Goal: Task Accomplishment & Management: Manage account settings

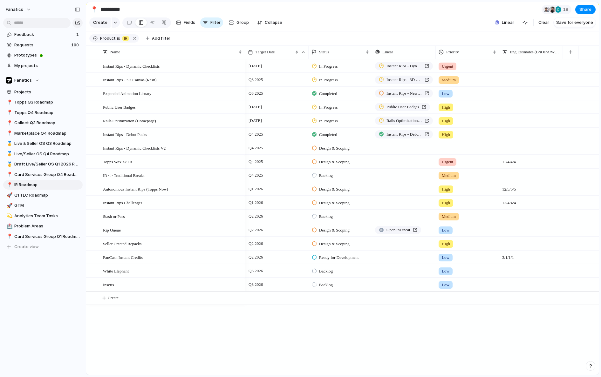
click at [201, 326] on div "Instant Rips - Dynamic Checklists Instant Rips - 3D Canvas (Resn) Expanded Anim…" at bounding box center [342, 217] width 512 height 316
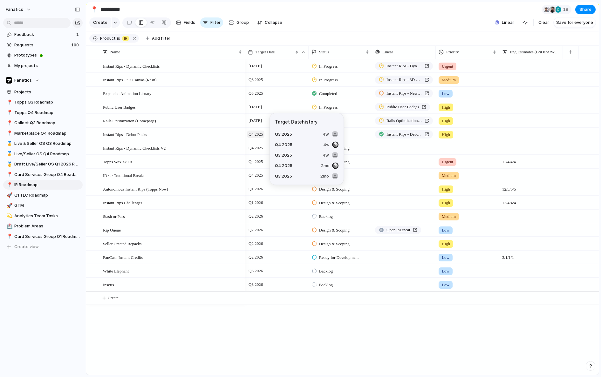
click at [257, 134] on span "Q4 2025" at bounding box center [255, 135] width 17 height 8
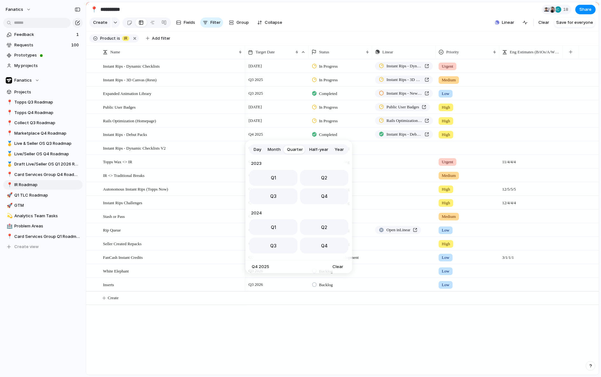
scroll to position [101, 0]
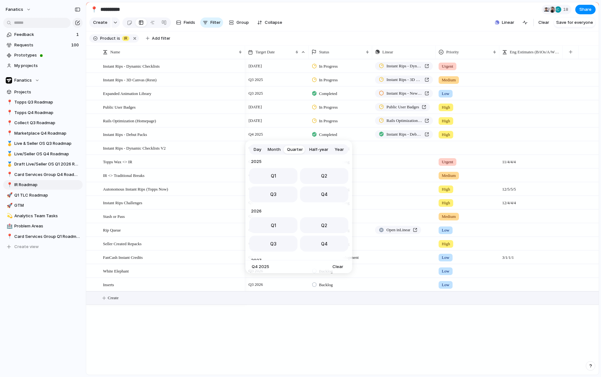
drag, startPoint x: 290, startPoint y: 197, endPoint x: 249, endPoint y: 299, distance: 109.9
click at [290, 197] on button "Q3" at bounding box center [273, 194] width 48 height 16
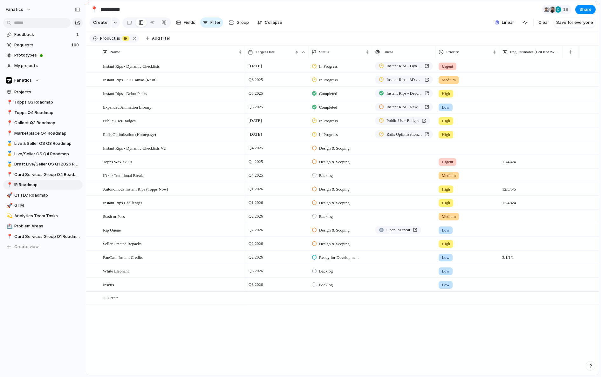
click at [245, 319] on div "[DATE] In Progress Instant Rips - Dynamic Checklists Urgent Q3 2025 In Progress…" at bounding box center [421, 217] width 353 height 316
click at [112, 297] on span "Create" at bounding box center [113, 298] width 11 height 6
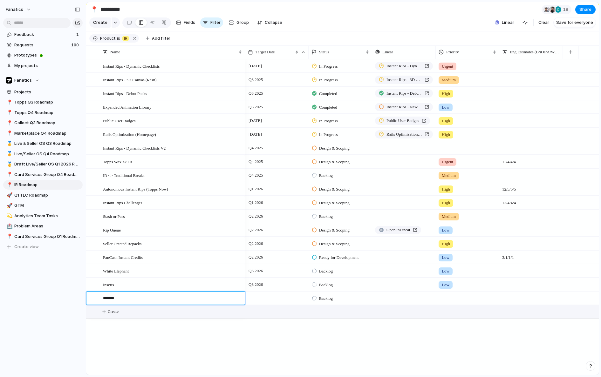
type textarea "********"
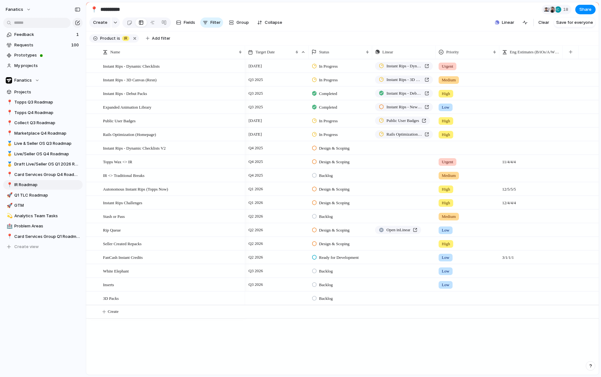
click at [262, 299] on div at bounding box center [277, 298] width 64 height 13
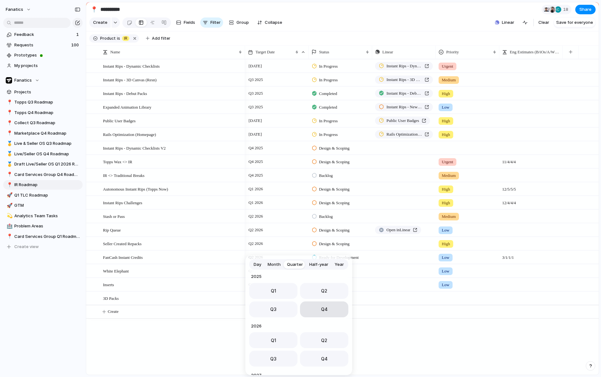
click at [307, 308] on button "Q4" at bounding box center [324, 309] width 48 height 16
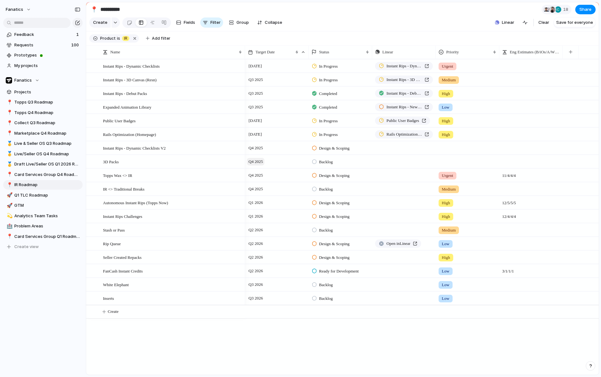
click at [257, 161] on span "Q4 2025" at bounding box center [255, 162] width 17 height 8
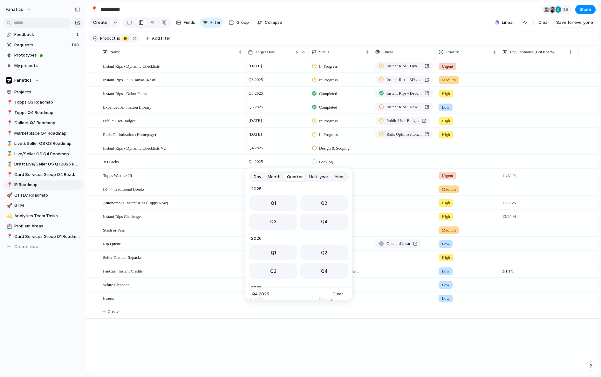
click at [278, 177] on span "Month" at bounding box center [273, 177] width 13 height 6
click at [269, 258] on button "Oct" at bounding box center [264, 259] width 31 height 16
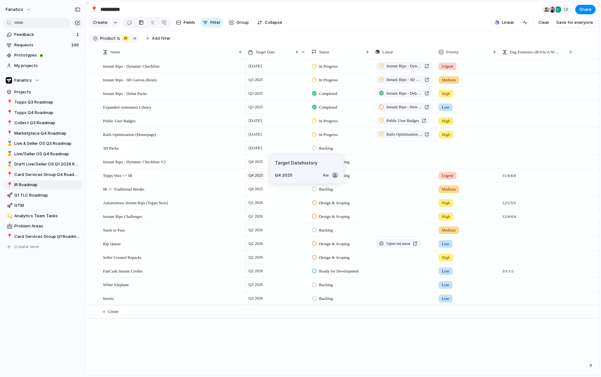
click at [259, 175] on span "Q4 2025" at bounding box center [255, 175] width 17 height 8
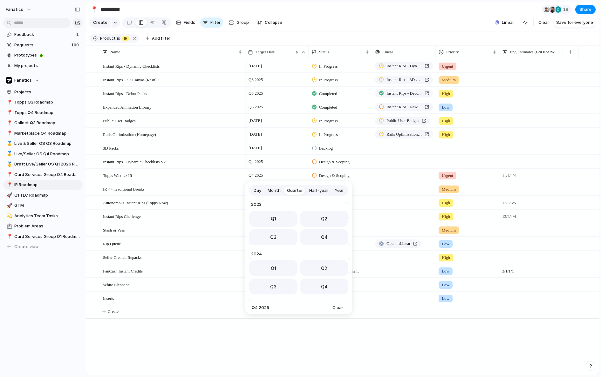
scroll to position [101, 0]
click at [277, 191] on span "Month" at bounding box center [273, 190] width 13 height 6
click at [270, 285] on button "Jan" at bounding box center [264, 287] width 31 height 16
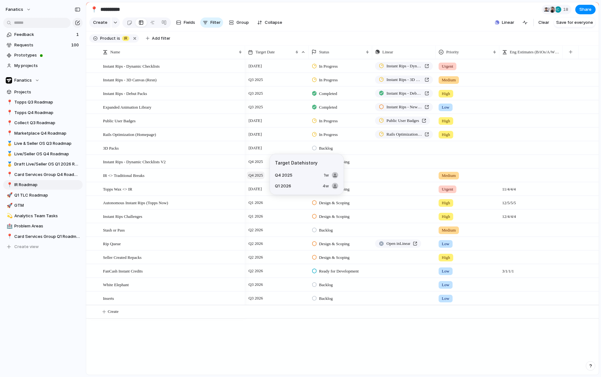
click at [260, 174] on span "Q4 2025" at bounding box center [255, 175] width 17 height 8
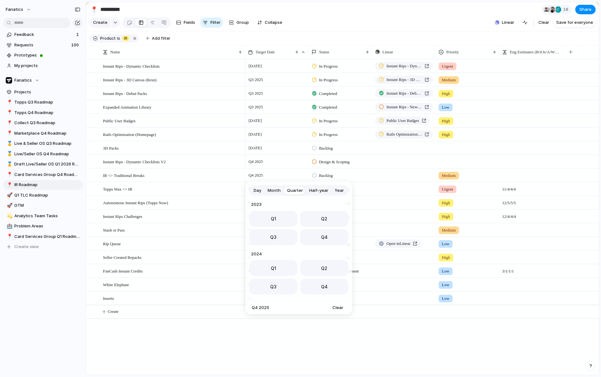
scroll to position [101, 0]
click at [276, 188] on span "Month" at bounding box center [273, 190] width 13 height 6
click at [302, 269] on button "Nov" at bounding box center [298, 272] width 31 height 16
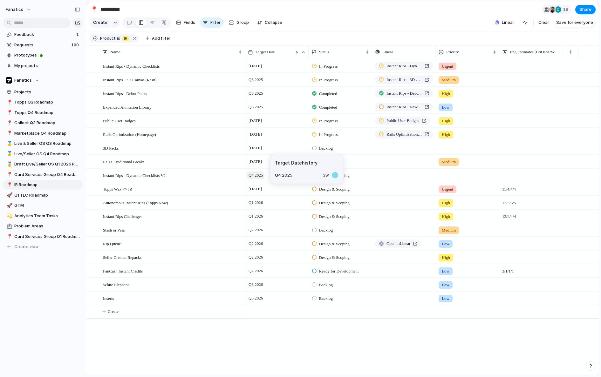
click at [258, 174] on span "Q4 2025" at bounding box center [255, 175] width 17 height 8
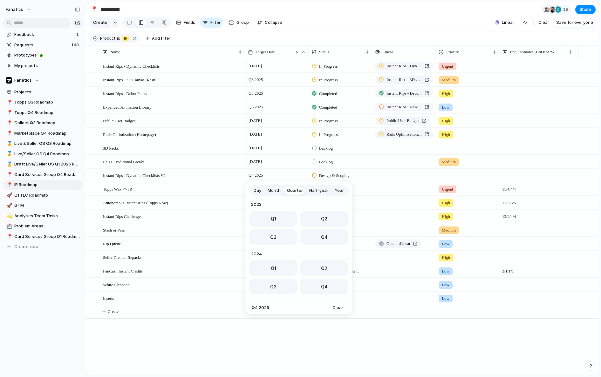
scroll to position [101, 0]
click at [287, 264] on button "Q1" at bounding box center [273, 266] width 48 height 16
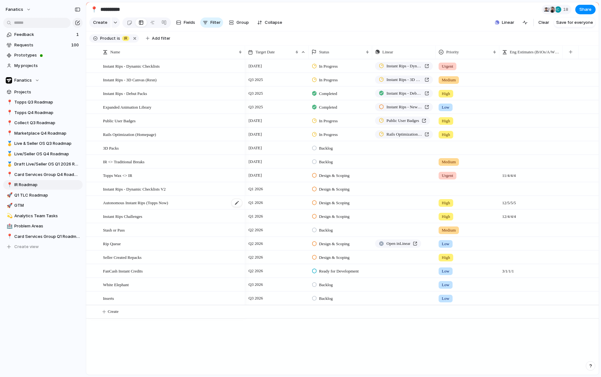
click at [183, 202] on div "Autonomous Instant Rips (Topps Now)" at bounding box center [173, 202] width 140 height 13
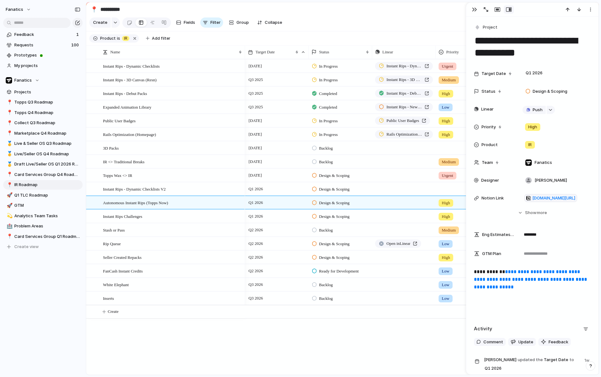
click at [527, 49] on textarea "**********" at bounding box center [532, 47] width 117 height 26
drag, startPoint x: 521, startPoint y: 50, endPoint x: 470, endPoint y: 49, distance: 50.8
click at [470, 49] on div "**********" at bounding box center [532, 188] width 133 height 373
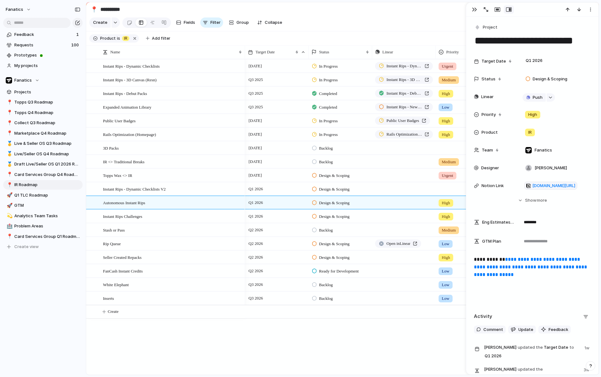
click at [323, 347] on div "[DATE] In Progress Instant Rips - Dynamic Checklists Urgent Q3 2025 In Progress…" at bounding box center [421, 217] width 353 height 316
type textarea "**********"
click at [476, 10] on button "button" at bounding box center [474, 9] width 10 height 8
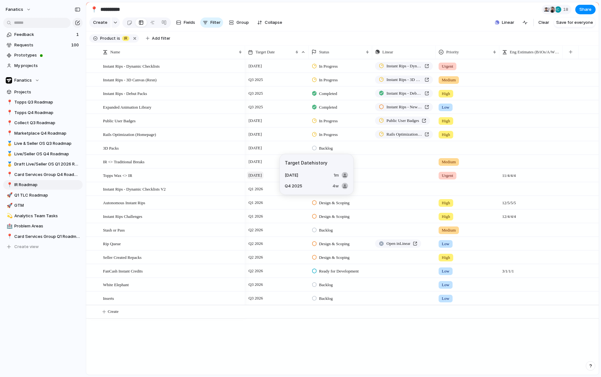
click at [262, 175] on span "[DATE]" at bounding box center [255, 175] width 17 height 8
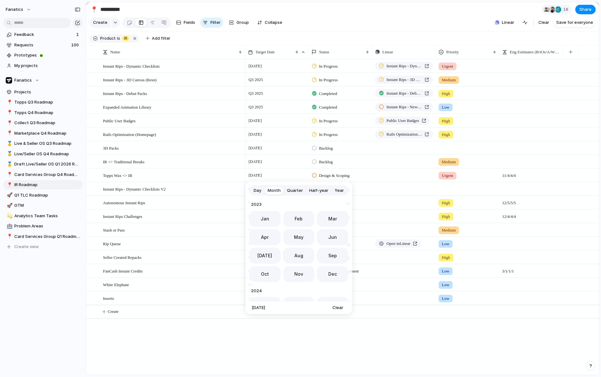
scroll to position [174, 0]
click at [326, 270] on button "Dec" at bounding box center [332, 272] width 31 height 16
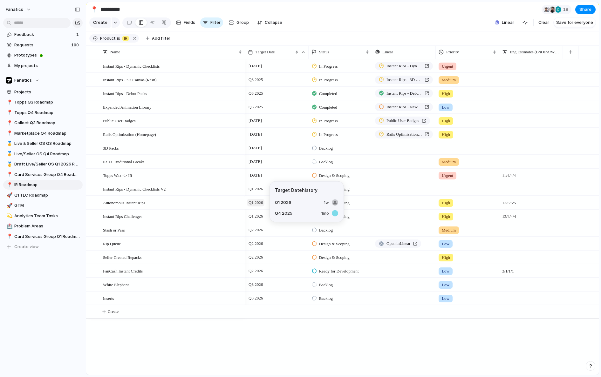
click at [260, 203] on span "Q1 2026" at bounding box center [255, 203] width 17 height 8
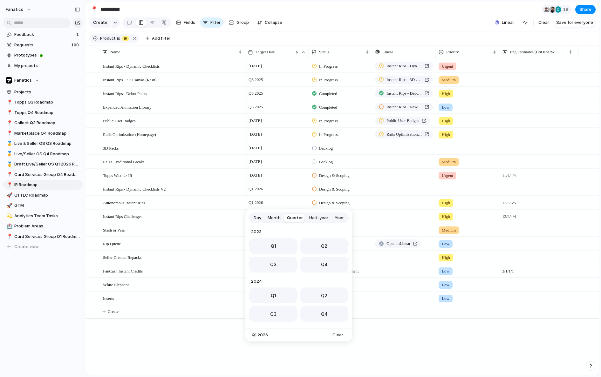
scroll to position [101, 0]
click at [274, 212] on div "Day Month Quarter Half-year Year" at bounding box center [298, 217] width 99 height 10
click at [274, 219] on span "Month" at bounding box center [273, 218] width 13 height 6
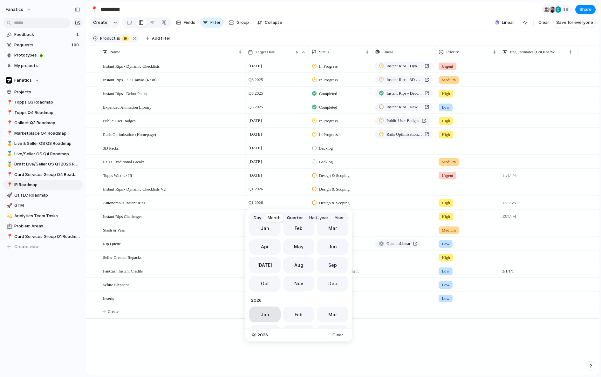
click at [264, 311] on button "Jan" at bounding box center [264, 314] width 31 height 16
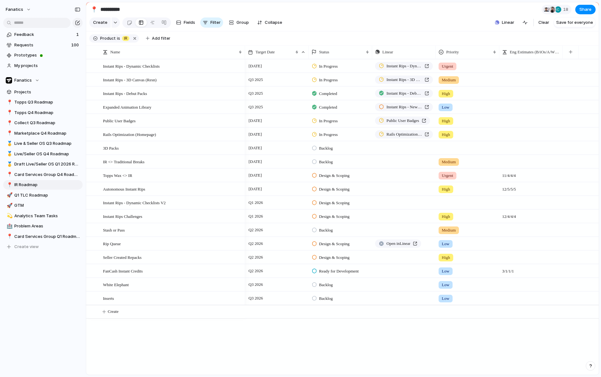
click at [326, 79] on span "In Progress" at bounding box center [328, 80] width 19 height 6
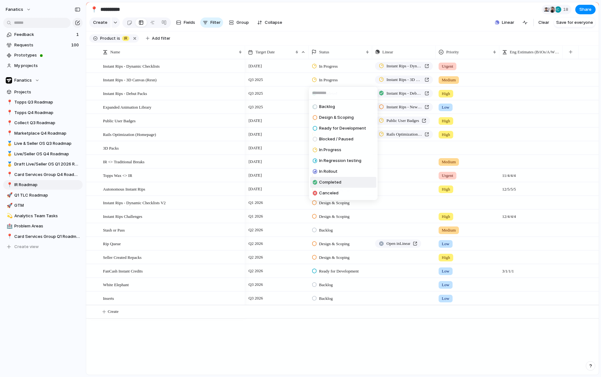
click at [333, 184] on span "Completed" at bounding box center [330, 182] width 22 height 6
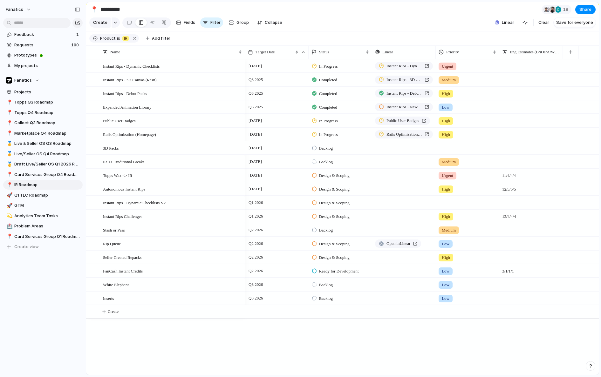
click at [324, 148] on span "Backlog" at bounding box center [326, 148] width 14 height 6
click at [331, 218] on span "In Progress" at bounding box center [330, 218] width 22 height 6
click at [386, 151] on div "Push" at bounding box center [403, 148] width 63 height 12
click at [428, 147] on div "button" at bounding box center [429, 148] width 4 height 3
type input "*"
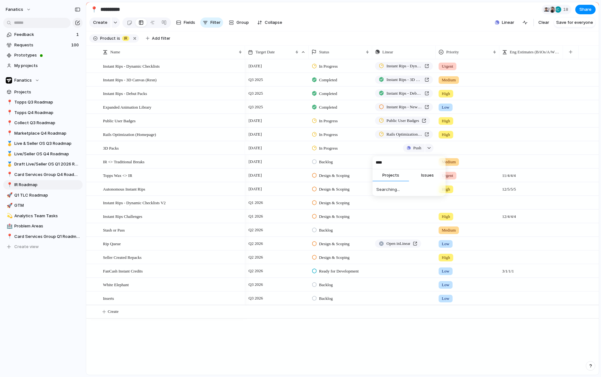
type input "*****"
type input "**********"
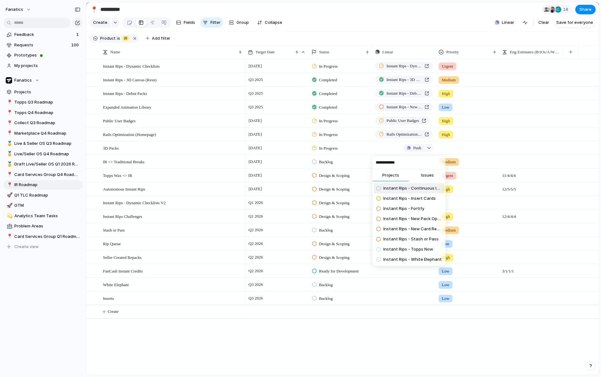
click at [418, 192] on li "Instant Rips - Continuous Improvement" at bounding box center [408, 188] width 71 height 10
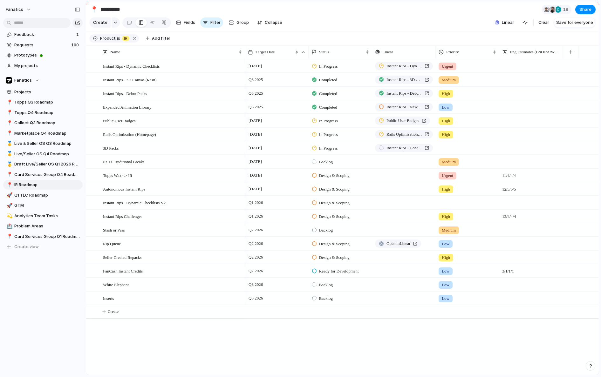
click at [448, 149] on div at bounding box center [467, 147] width 63 height 10
click at [452, 193] on span "Medium" at bounding box center [451, 196] width 16 height 6
click at [263, 146] on span "[DATE]" at bounding box center [255, 148] width 17 height 8
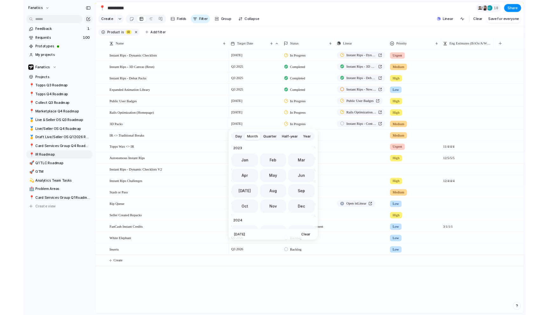
scroll to position [174, 0]
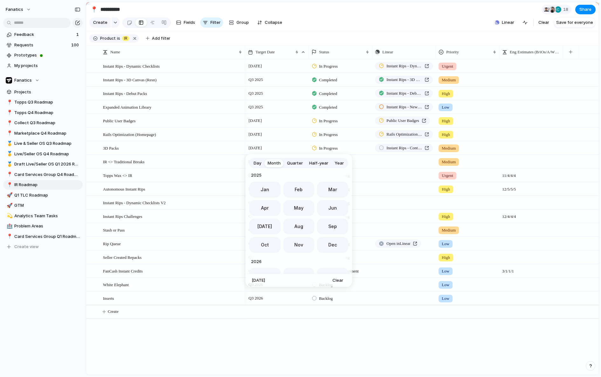
click at [258, 164] on span "Day" at bounding box center [257, 163] width 8 height 6
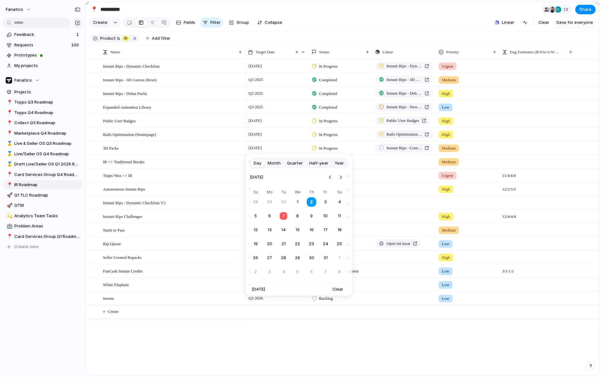
click at [325, 241] on button "24" at bounding box center [324, 243] width 11 height 11
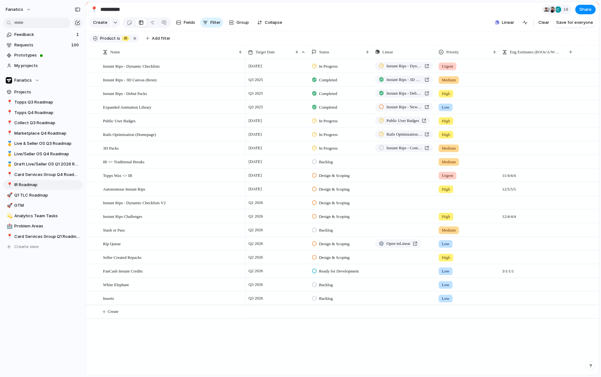
click at [327, 165] on div "Backlog" at bounding box center [323, 162] width 23 height 8
click at [335, 200] on span "Design & Scoping" at bounding box center [336, 199] width 35 height 6
click at [395, 160] on div "Push" at bounding box center [403, 161] width 63 height 12
click at [385, 161] on div "Push" at bounding box center [403, 161] width 63 height 12
click at [429, 161] on div "button" at bounding box center [429, 161] width 4 height 3
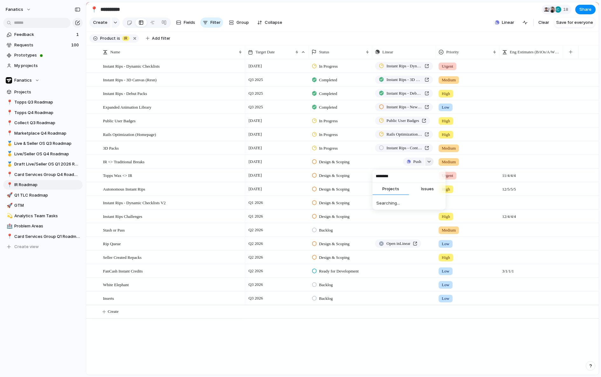
type input "*********"
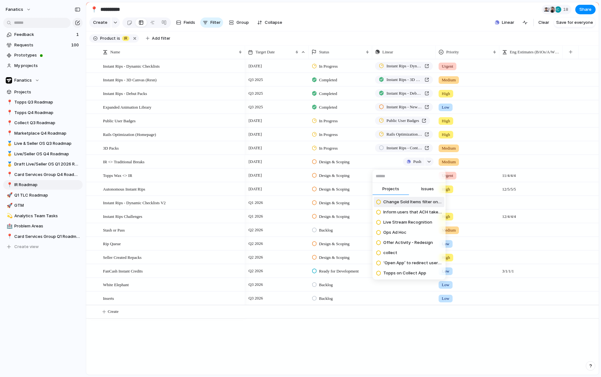
click at [212, 349] on div "Projects Issues Change Sold Items filter on Web Inform users that ACH take 3 da…" at bounding box center [300, 188] width 601 height 377
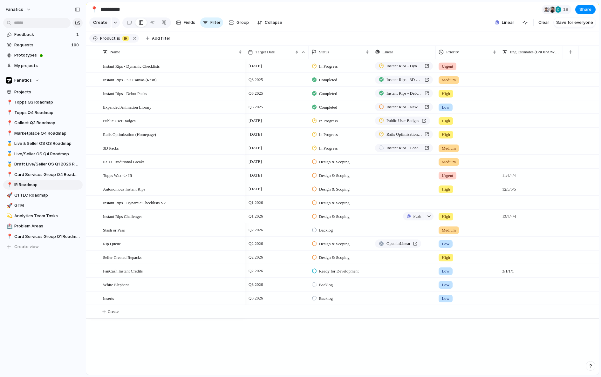
click at [392, 218] on div "Push" at bounding box center [403, 216] width 63 height 12
click at [429, 219] on button "button" at bounding box center [429, 216] width 8 height 8
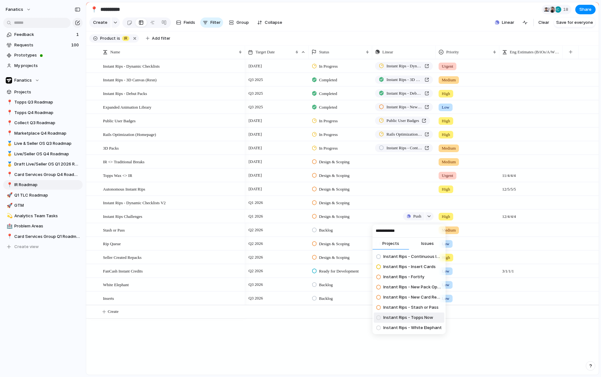
type input "**********"
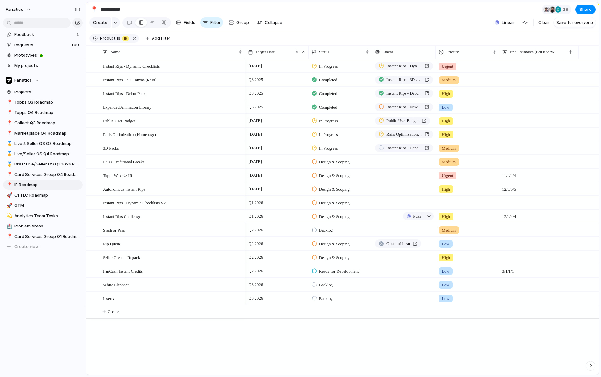
click at [339, 345] on div "**********" at bounding box center [300, 188] width 601 height 377
click at [395, 269] on div "Push" at bounding box center [403, 271] width 63 height 12
click at [427, 269] on button "button" at bounding box center [429, 271] width 8 height 8
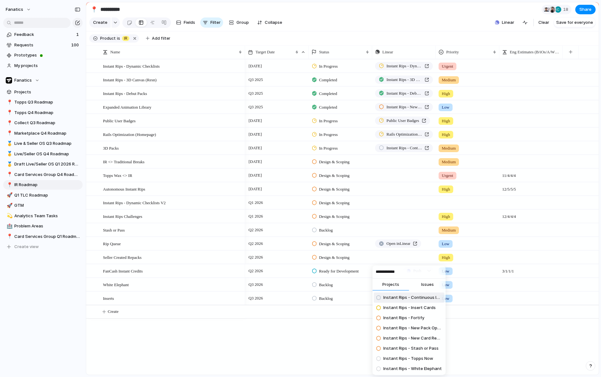
type input "**********"
click at [421, 299] on span "Instant Rips - Continuous Improvement" at bounding box center [412, 297] width 58 height 6
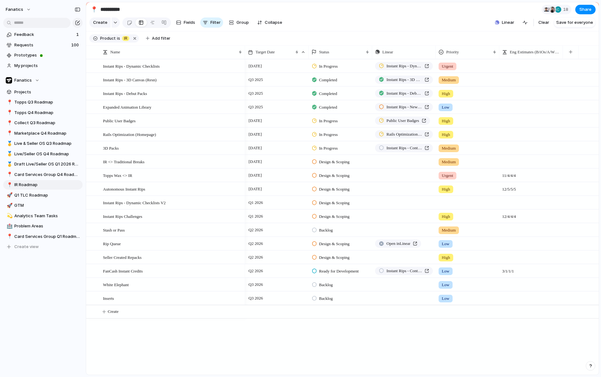
click at [362, 356] on div "[DATE] In Progress Instant Rips - Dynamic Checklists Urgent Q3 2025 Completed I…" at bounding box center [421, 217] width 353 height 316
click at [397, 285] on div "Push" at bounding box center [403, 284] width 63 height 12
click at [389, 283] on div "Push" at bounding box center [403, 284] width 63 height 12
click at [429, 284] on div "button" at bounding box center [429, 284] width 4 height 3
type input "********"
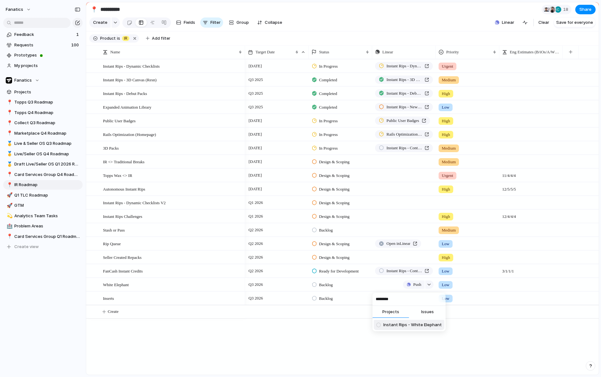
click at [405, 325] on span "Instant Rips - White Elephant" at bounding box center [412, 325] width 58 height 6
click at [372, 337] on div "[DATE] In Progress Instant Rips - Dynamic Checklists Urgent Q3 2025 Completed I…" at bounding box center [421, 217] width 353 height 316
click at [395, 297] on div "Push" at bounding box center [403, 298] width 63 height 12
click at [429, 299] on div "button" at bounding box center [429, 298] width 4 height 3
type input "**********"
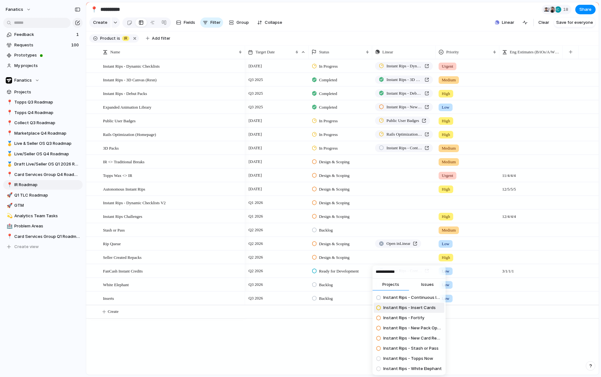
click at [420, 308] on span "Instant Rips - Insert Cards" at bounding box center [409, 308] width 52 height 6
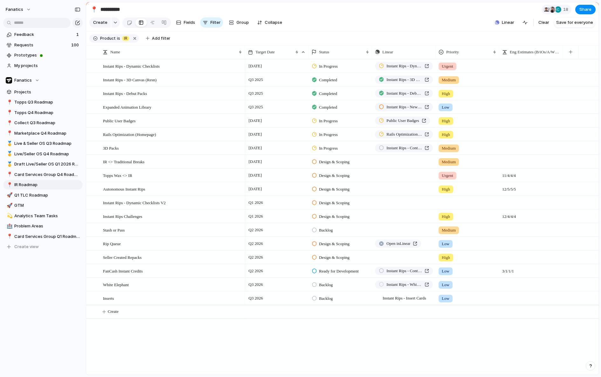
click at [350, 351] on div "[DATE] In Progress Instant Rips - Dynamic Checklists Urgent Q3 2025 Completed I…" at bounding box center [421, 217] width 353 height 316
click at [386, 256] on div "Push" at bounding box center [403, 257] width 63 height 12
click at [428, 257] on div "button" at bounding box center [429, 257] width 4 height 3
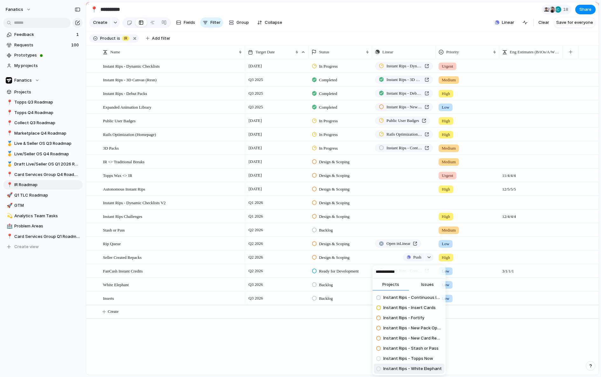
type input "**********"
click at [349, 365] on div "**********" at bounding box center [300, 188] width 601 height 377
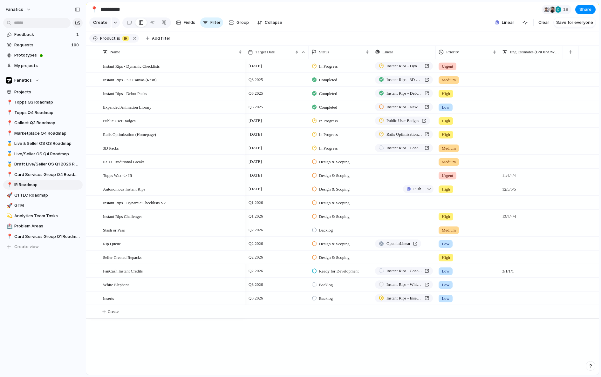
click at [393, 188] on div "Push" at bounding box center [403, 189] width 63 height 12
click at [429, 189] on div "button" at bounding box center [429, 189] width 4 height 3
type input "*********"
click at [396, 229] on span "Instant Rips - Topps Now" at bounding box center [408, 229] width 50 height 6
click at [394, 202] on div "Push" at bounding box center [403, 202] width 63 height 12
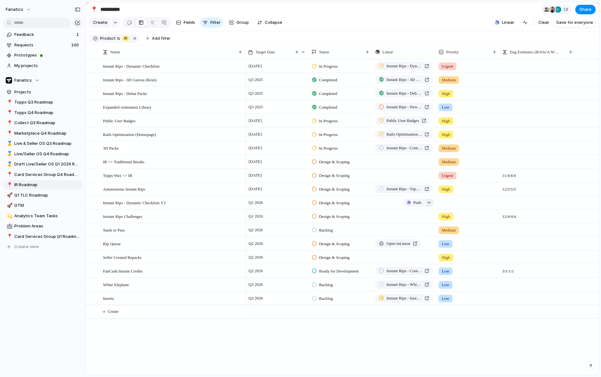
click at [430, 201] on div "button" at bounding box center [429, 202] width 4 height 3
type input "**********"
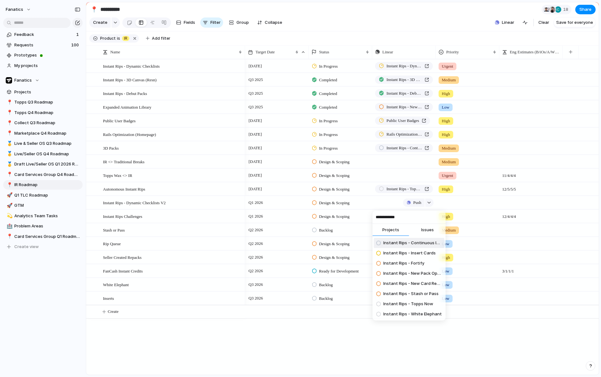
click at [413, 245] on span "Instant Rips - Continuous Improvement" at bounding box center [412, 243] width 58 height 6
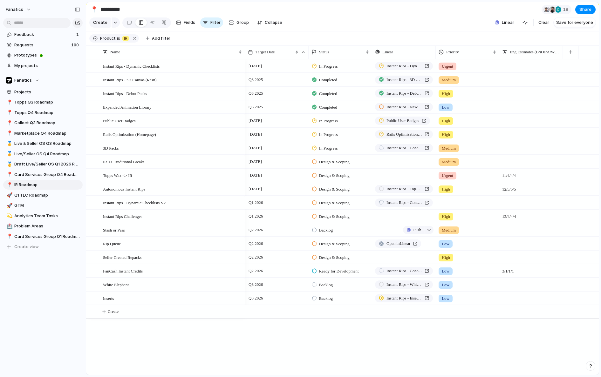
click at [385, 229] on div "Push" at bounding box center [403, 230] width 63 height 12
click at [429, 230] on div "button" at bounding box center [429, 230] width 4 height 3
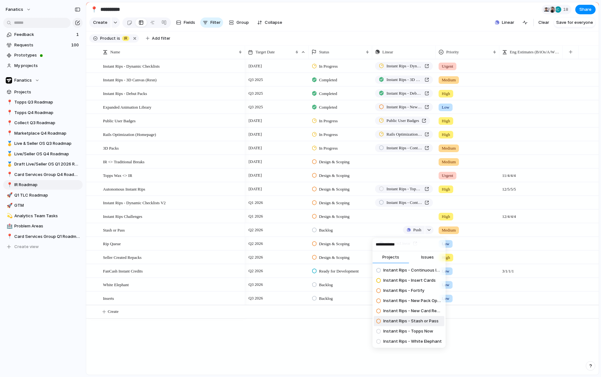
type input "**********"
click at [416, 323] on span "Instant Rips - Stash or Pass" at bounding box center [410, 321] width 55 height 6
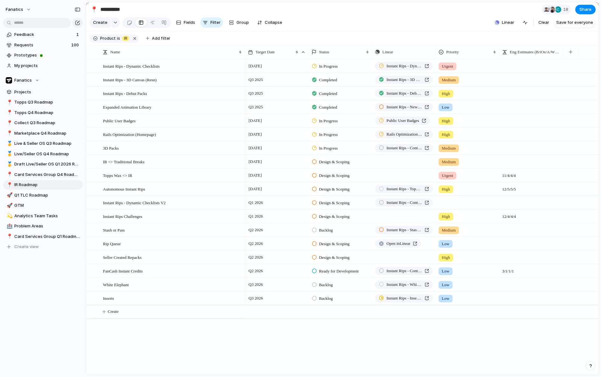
click at [346, 349] on div "[DATE] In Progress Instant Rips - Dynamic Checklists Urgent Q3 2025 Completed I…" at bounding box center [421, 217] width 353 height 316
click at [426, 228] on div "Instant Rips - Stash or Pass" at bounding box center [404, 230] width 50 height 6
click at [389, 159] on div "Push" at bounding box center [403, 161] width 63 height 12
click at [430, 163] on button "button" at bounding box center [429, 162] width 8 height 8
type input "**********"
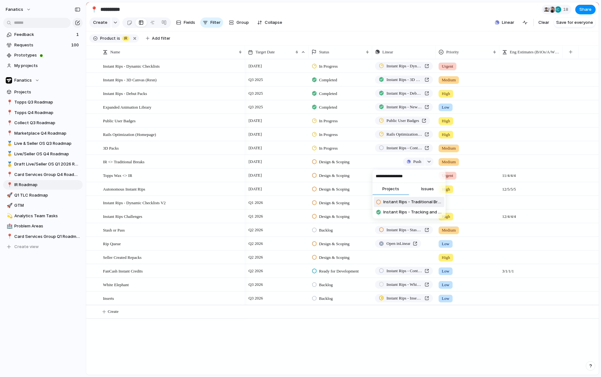
click at [412, 202] on span "Instant Rips - Traditional Breaks" at bounding box center [412, 202] width 58 height 6
click at [427, 177] on button "button" at bounding box center [429, 175] width 8 height 8
type input "**********"
click at [415, 216] on span "Instant Rips - Wax Breaks" at bounding box center [408, 215] width 51 height 6
click at [380, 340] on div "[DATE] In Progress Instant Rips - Dynamic Checklists Urgent Q3 2025 Completed I…" at bounding box center [421, 217] width 353 height 316
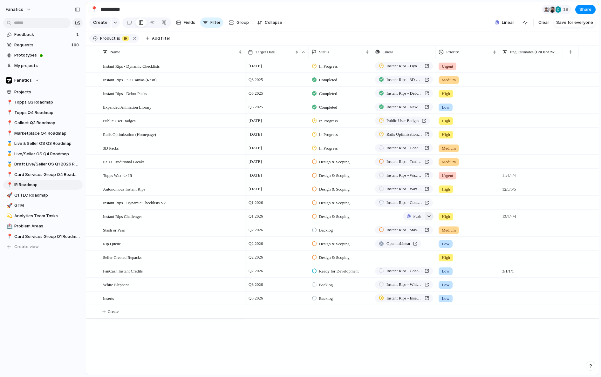
click at [428, 219] on button "button" at bounding box center [429, 216] width 8 height 8
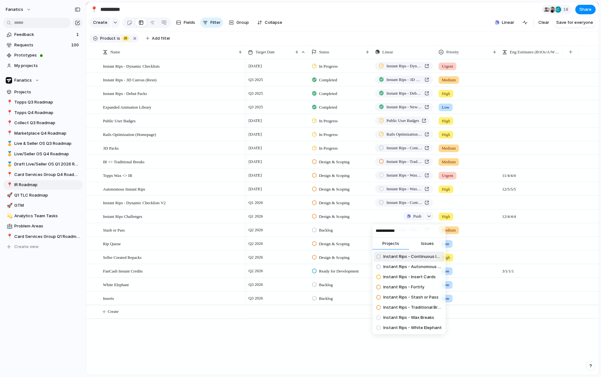
type input "**********"
click at [410, 257] on span "Instant Rips - Continuous Improvement" at bounding box center [412, 256] width 58 height 6
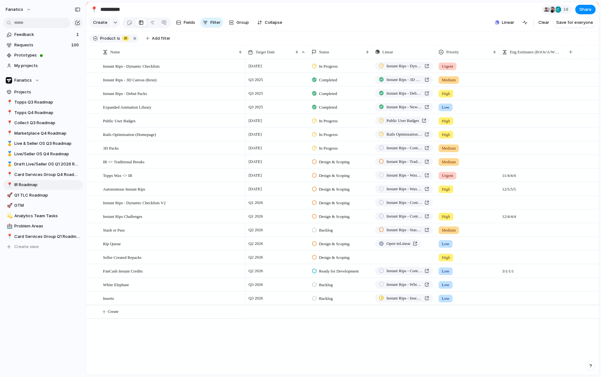
click at [347, 343] on div "[DATE] In Progress Instant Rips - Dynamic Checklists Urgent Q3 2025 Completed I…" at bounding box center [421, 217] width 353 height 316
click at [426, 119] on div "Public User Badges" at bounding box center [402, 121] width 47 height 6
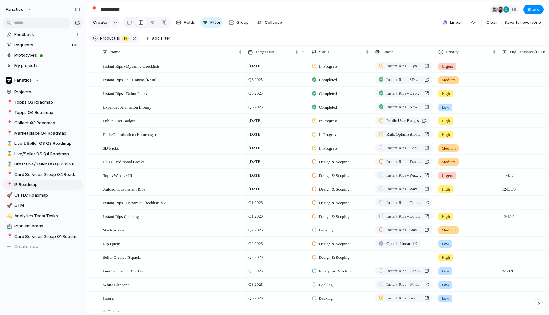
click at [329, 65] on span "In Progress" at bounding box center [328, 66] width 19 height 6
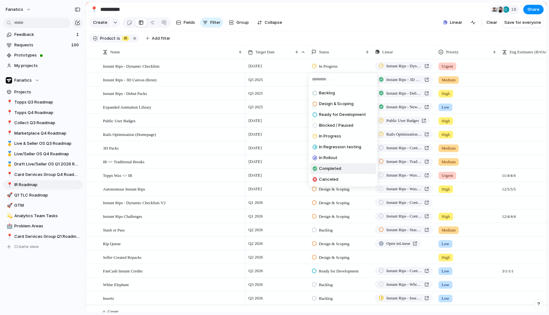
click at [335, 168] on span "Completed" at bounding box center [330, 168] width 22 height 6
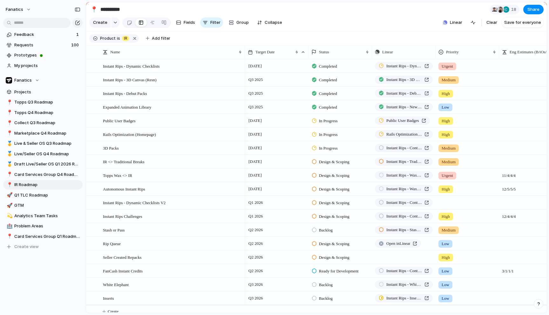
click at [365, 12] on section "**********" at bounding box center [316, 9] width 461 height 14
click at [49, 154] on span "Live/Seller OS Q4 Roadmap" at bounding box center [47, 154] width 66 height 6
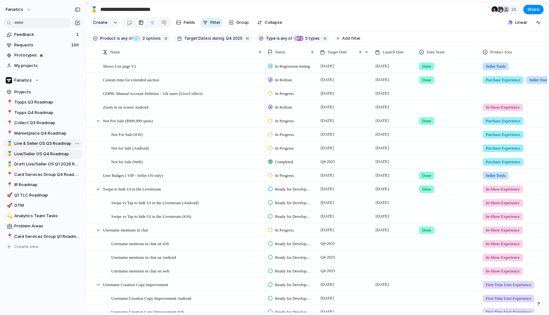
click at [50, 145] on span "Live & Seller OS Q3 Roadmap" at bounding box center [47, 143] width 66 height 6
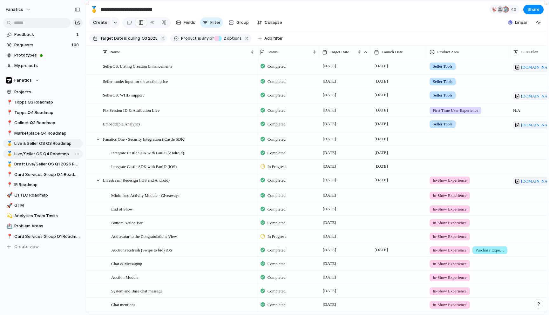
click at [48, 153] on span "Live/Seller OS Q4 Roadmap" at bounding box center [47, 154] width 66 height 6
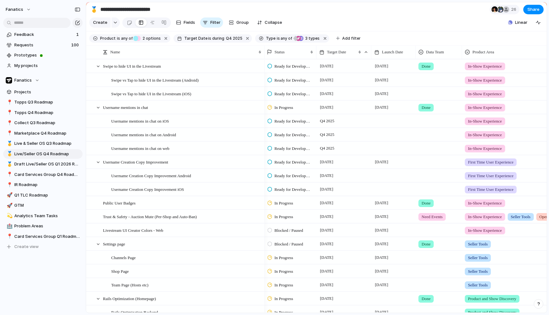
scroll to position [133, 0]
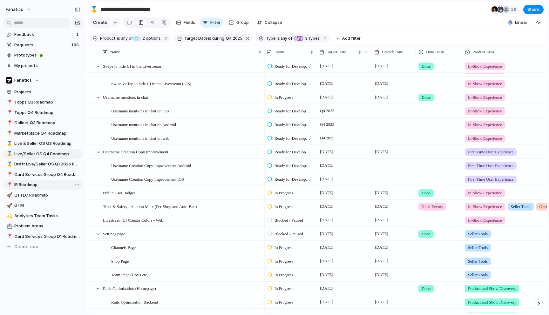
click at [29, 185] on span "IR Roadmap" at bounding box center [47, 185] width 66 height 6
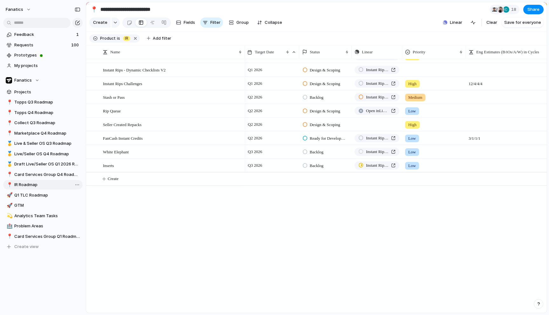
type input "**********"
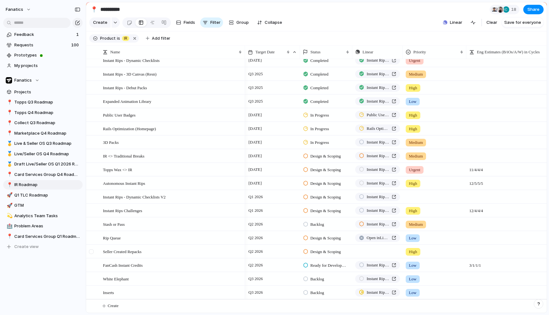
click at [92, 250] on div at bounding box center [91, 251] width 5 height 5
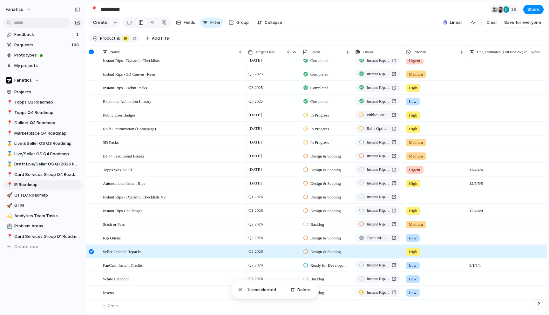
click at [92, 251] on div at bounding box center [91, 251] width 5 height 5
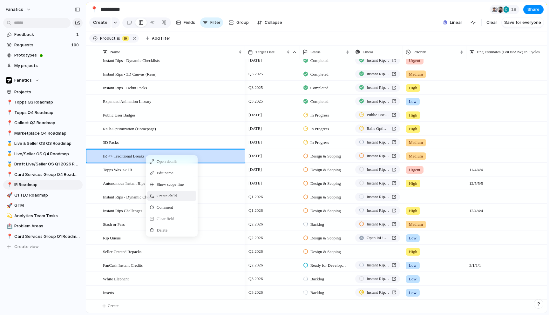
click at [166, 197] on span "Create child" at bounding box center [167, 196] width 20 height 6
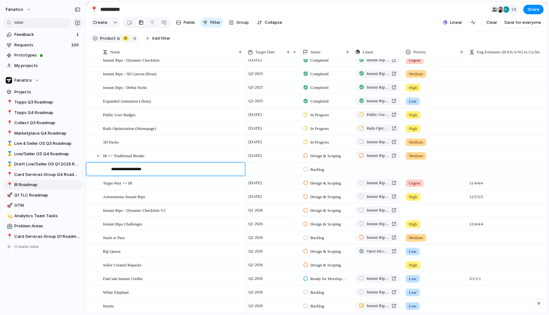
type textarea "**********"
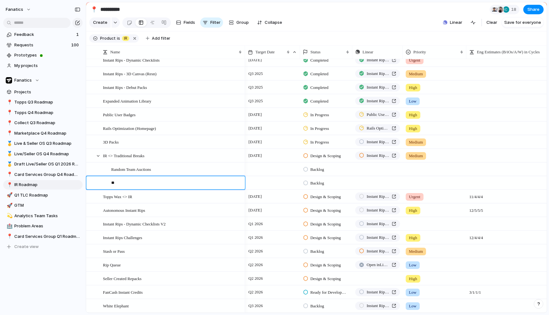
type textarea "*"
type textarea "**********"
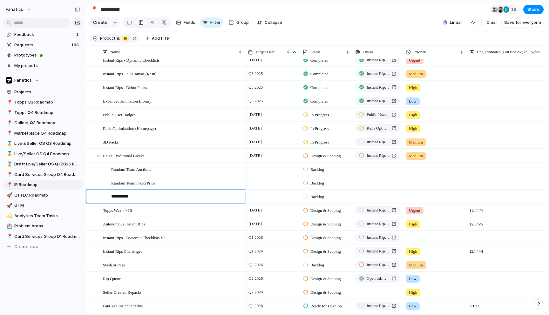
type textarea "**********"
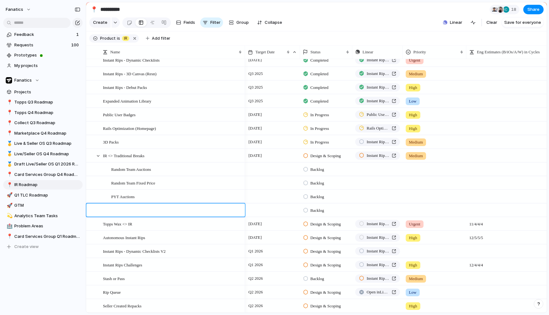
type textarea "*"
type textarea "**********"
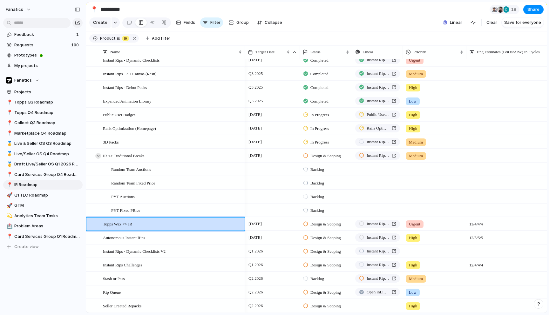
click at [97, 156] on div at bounding box center [98, 156] width 6 height 6
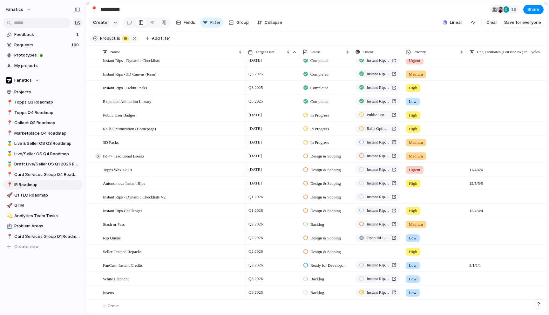
click at [97, 156] on div at bounding box center [98, 156] width 6 height 6
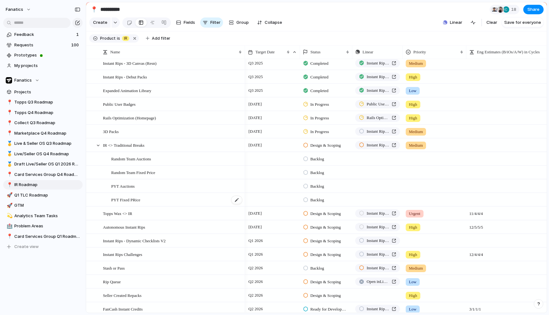
scroll to position [23, 0]
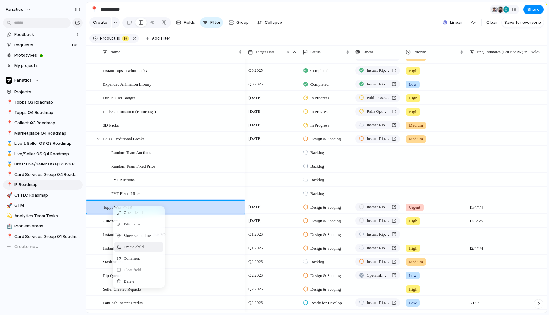
click at [140, 246] on span "Create child" at bounding box center [134, 247] width 20 height 6
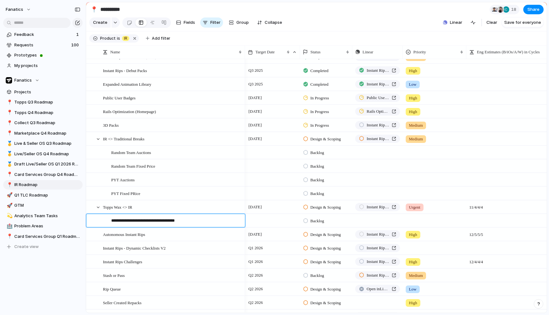
type textarea "**********"
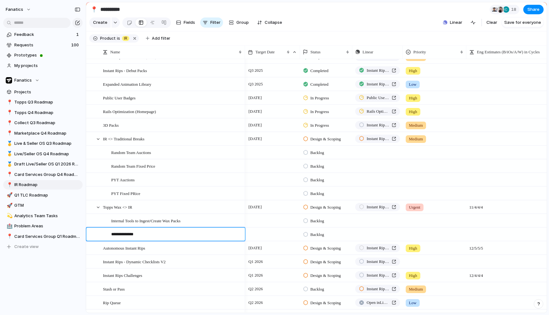
type textarea "**********"
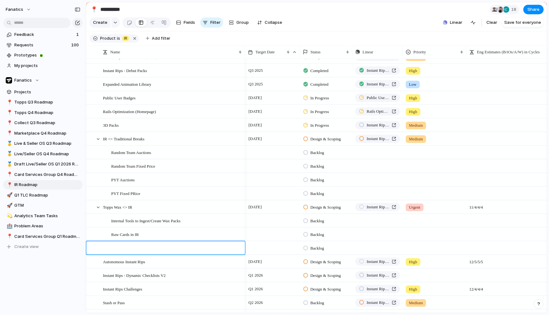
type textarea "*"
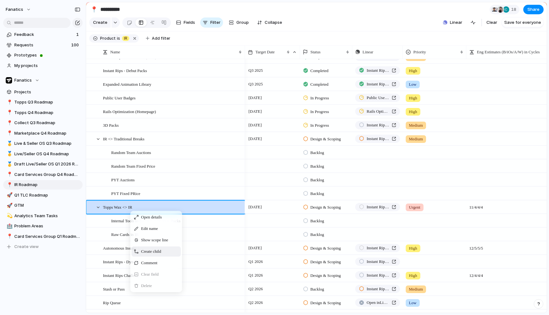
click at [160, 250] on span "Create child" at bounding box center [151, 251] width 20 height 6
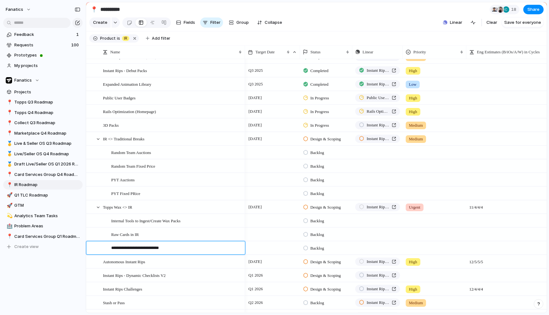
type textarea "**********"
click at [318, 154] on span "Backlog" at bounding box center [317, 153] width 14 height 6
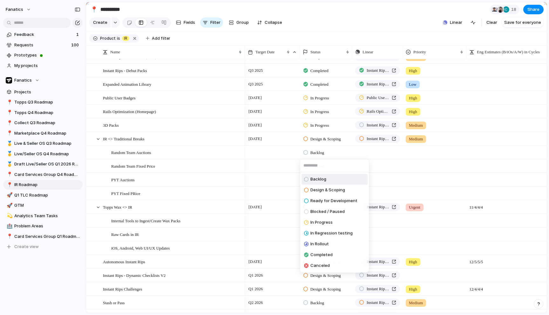
click at [320, 152] on div "Backlog Design & Scoping Ready for Development Blocked / Paused In Progress In …" at bounding box center [274, 157] width 549 height 315
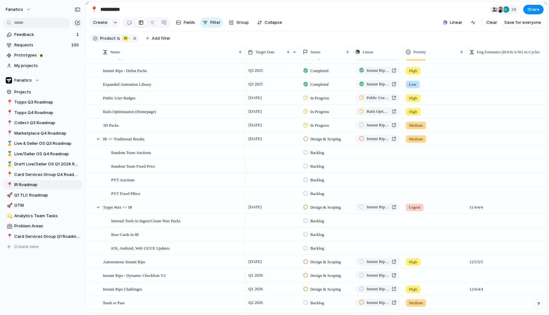
click at [263, 153] on div at bounding box center [272, 152] width 55 height 13
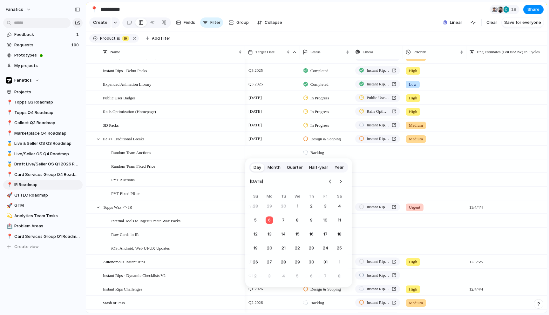
click at [276, 165] on span "Month" at bounding box center [273, 167] width 13 height 6
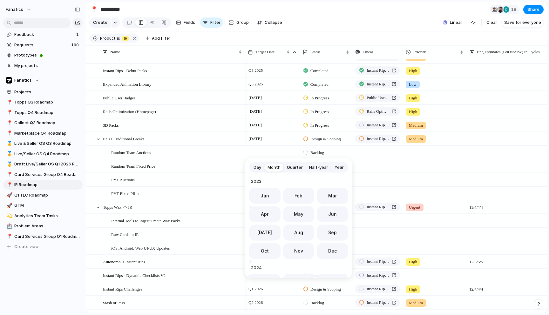
scroll to position [174, 0]
click at [301, 250] on span "Nov" at bounding box center [298, 249] width 9 height 7
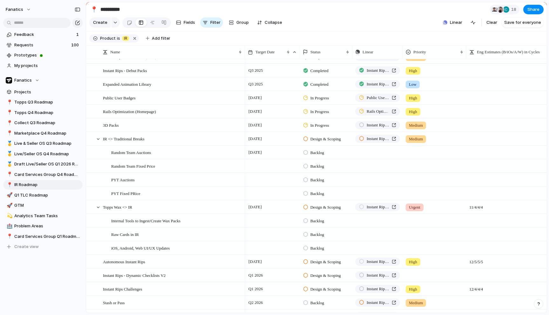
click at [268, 168] on div at bounding box center [272, 165] width 55 height 13
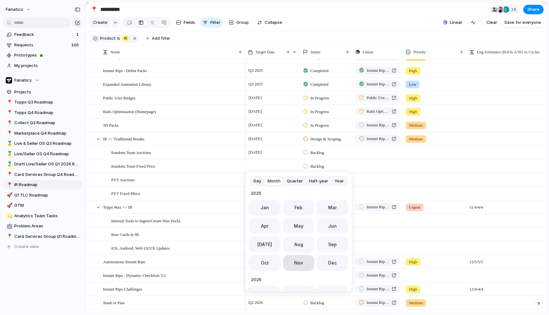
click at [300, 264] on span "Nov" at bounding box center [298, 262] width 9 height 7
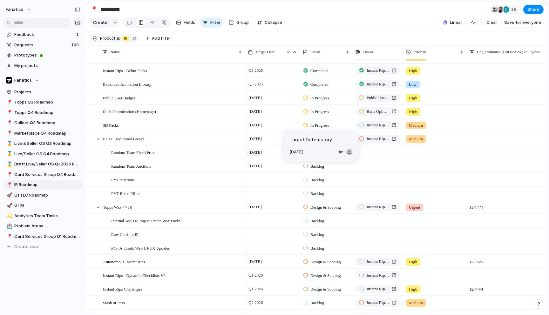
click at [263, 153] on span "[DATE]" at bounding box center [255, 153] width 17 height 8
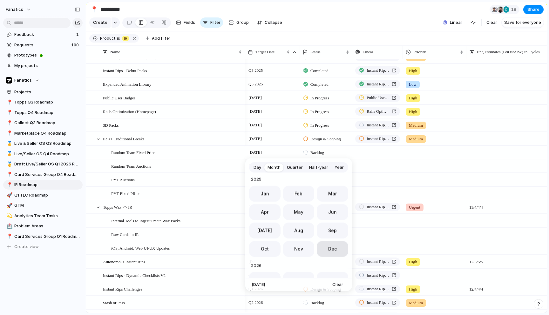
click at [329, 251] on span "Dec" at bounding box center [332, 249] width 9 height 7
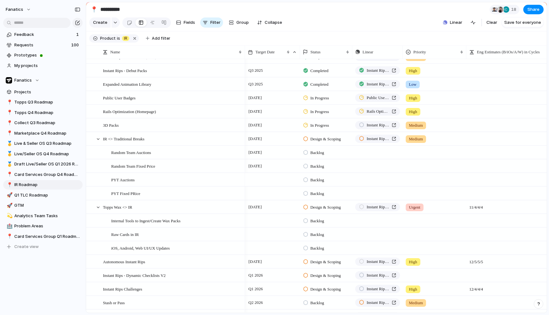
click at [259, 179] on div at bounding box center [272, 179] width 55 height 13
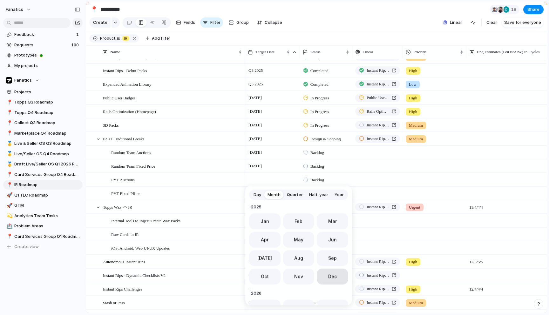
click at [333, 278] on span "Dec" at bounding box center [332, 276] width 9 height 7
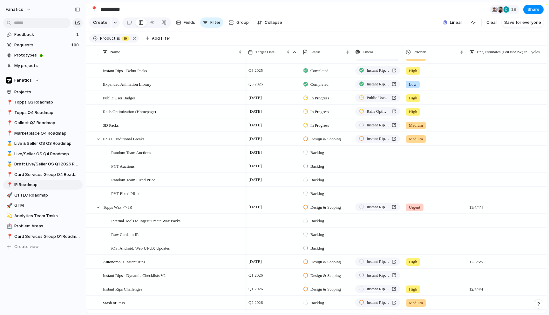
click at [266, 193] on div at bounding box center [272, 193] width 55 height 13
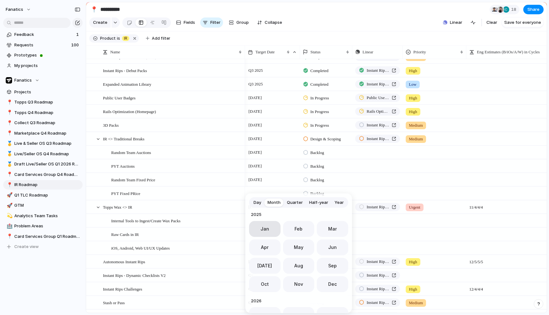
click at [270, 231] on button "Jan" at bounding box center [264, 229] width 31 height 16
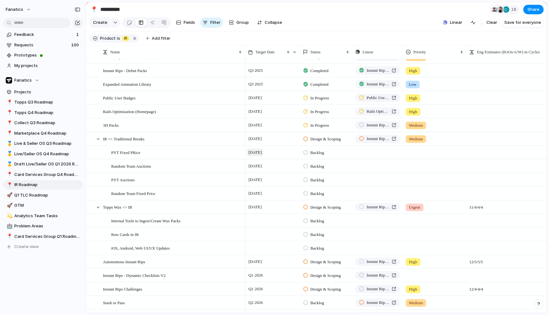
click at [262, 151] on span "[DATE]" at bounding box center [255, 153] width 17 height 8
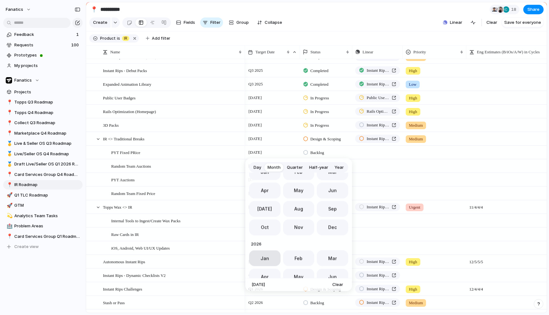
scroll to position [203, 0]
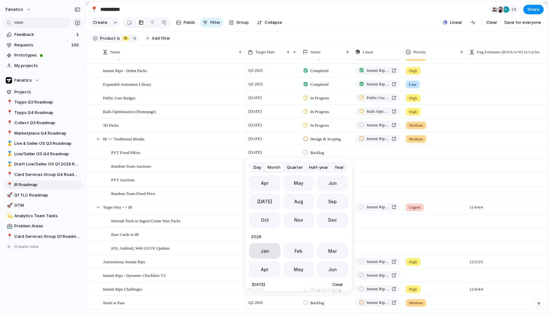
click at [267, 252] on span "Jan" at bounding box center [264, 251] width 9 height 7
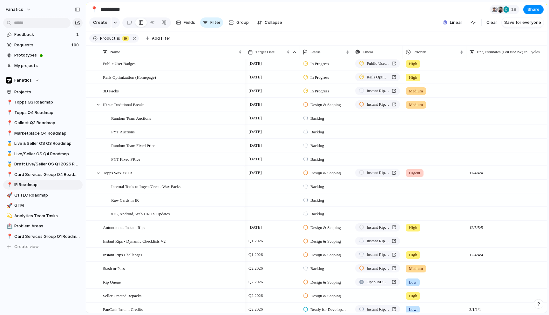
scroll to position [64, 0]
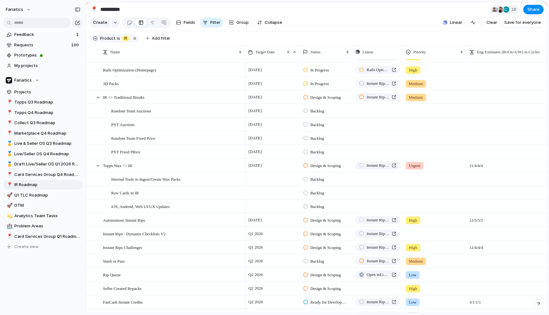
click at [262, 192] on div at bounding box center [272, 192] width 55 height 13
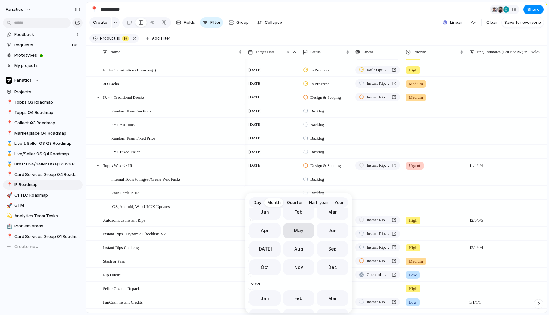
scroll to position [204, 0]
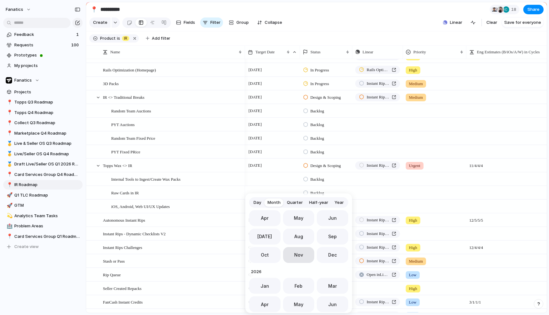
click at [297, 253] on span "Nov" at bounding box center [298, 255] width 9 height 7
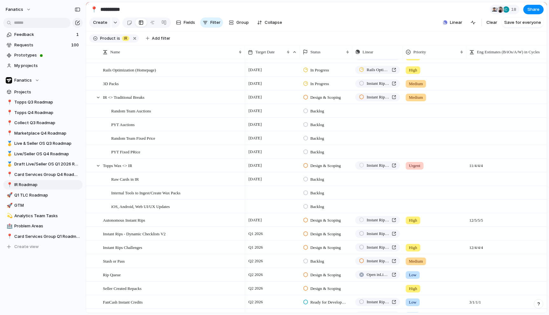
click at [261, 206] on div at bounding box center [272, 206] width 55 height 13
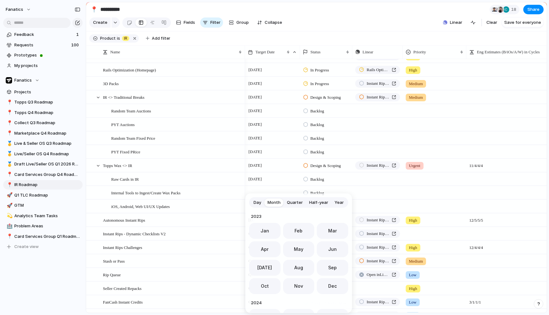
scroll to position [174, 0]
click at [321, 286] on button "Dec" at bounding box center [332, 284] width 31 height 16
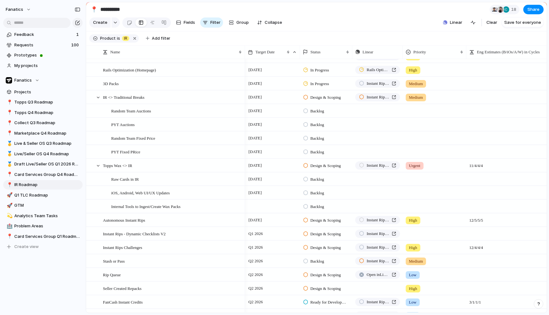
click at [264, 207] on div at bounding box center [272, 206] width 55 height 13
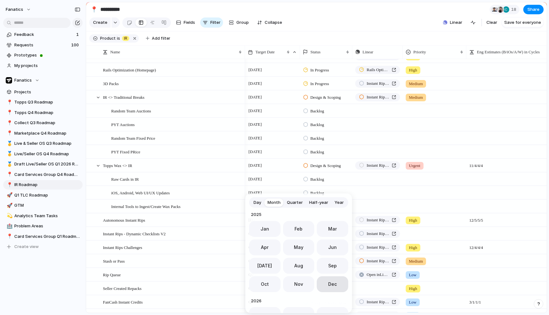
click at [326, 281] on button "Dec" at bounding box center [332, 284] width 31 height 16
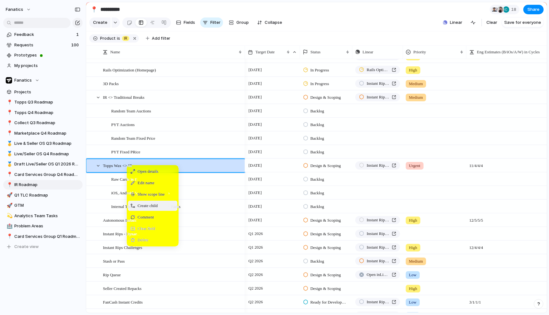
click at [157, 204] on span "Create child" at bounding box center [148, 206] width 20 height 6
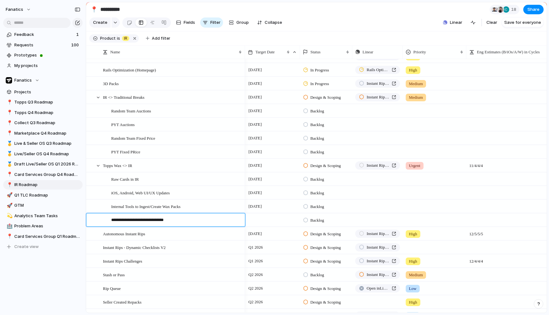
type textarea "**********"
click at [269, 223] on div at bounding box center [272, 219] width 55 height 13
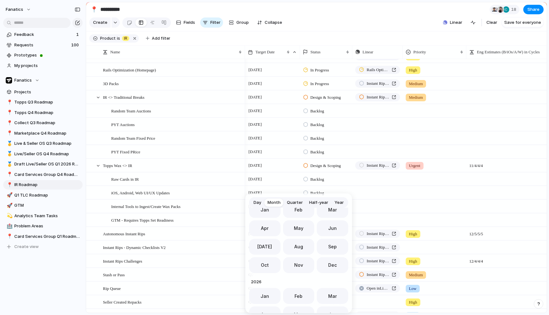
scroll to position [198, 0]
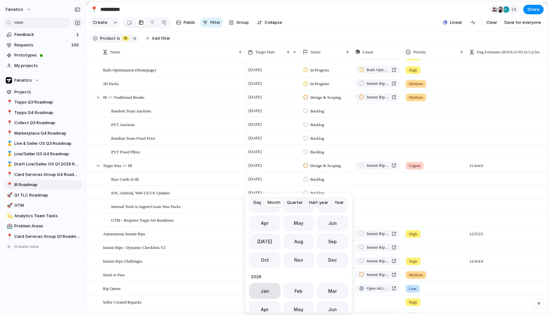
click at [264, 293] on span "Jan" at bounding box center [264, 291] width 9 height 7
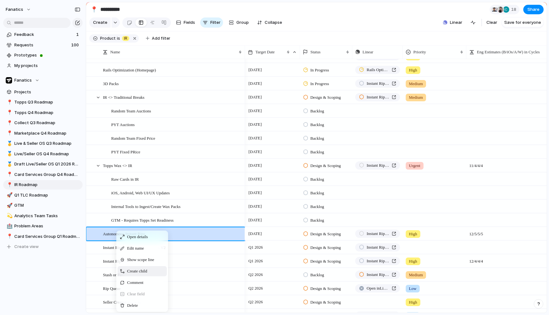
click at [152, 271] on div "Create child" at bounding box center [142, 271] width 49 height 10
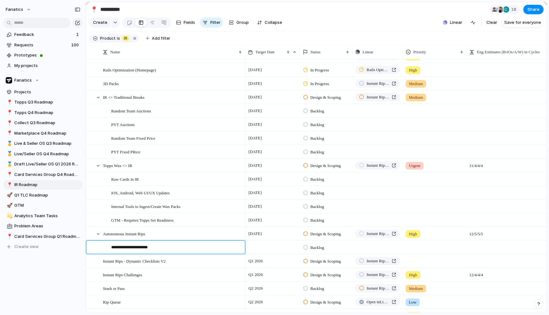
type textarea "**********"
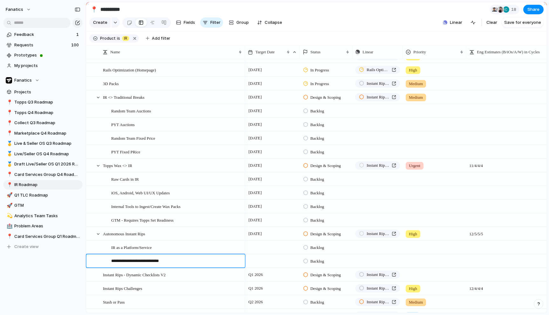
type textarea "**********"
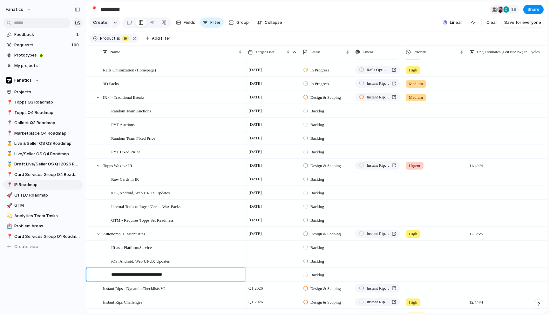
type textarea "**********"
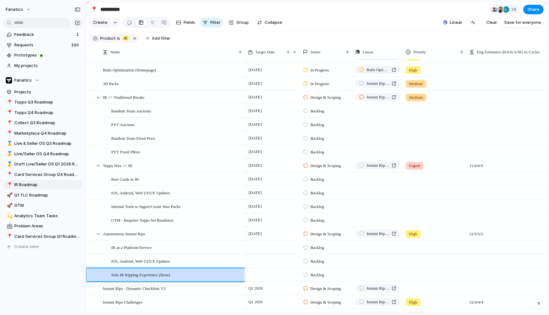
click at [62, 285] on div "Feedback 1 Requests 100 Prototypes My projects Fanatics Projects 📍 Topps Q3 Roa…" at bounding box center [43, 151] width 86 height 303
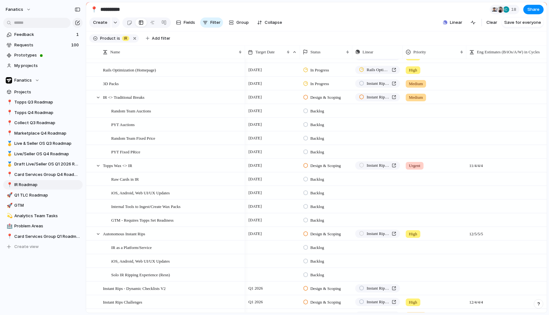
click at [317, 112] on span "Backlog" at bounding box center [317, 111] width 14 height 6
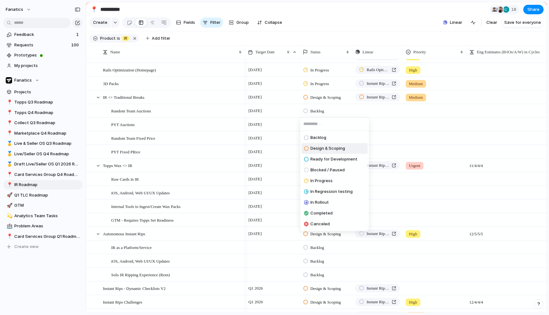
click at [327, 149] on span "Design & Scoping" at bounding box center [327, 148] width 35 height 6
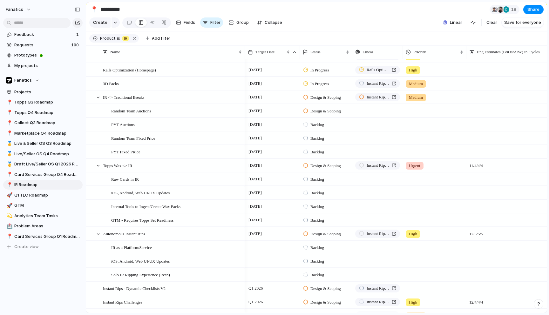
click at [316, 180] on span "Backlog" at bounding box center [317, 179] width 14 height 6
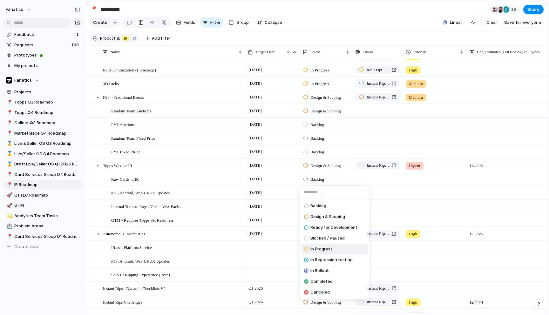
click at [325, 248] on span "In Progress" at bounding box center [321, 249] width 22 height 6
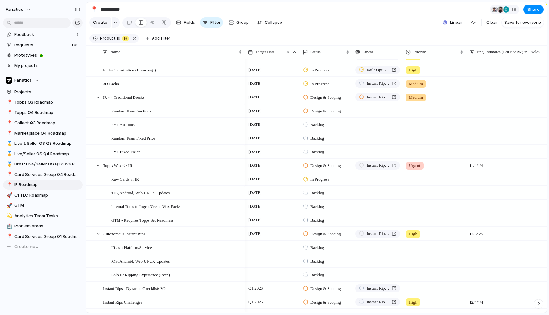
click at [321, 192] on span "Backlog" at bounding box center [317, 193] width 14 height 6
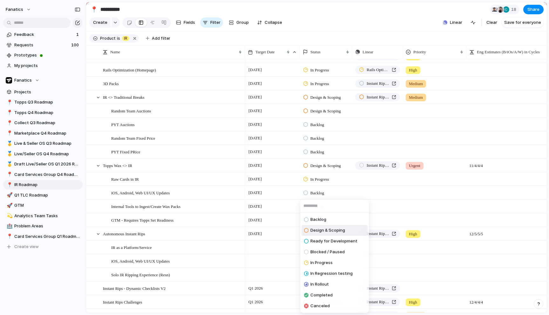
click at [331, 231] on span "Design & Scoping" at bounding box center [327, 230] width 35 height 6
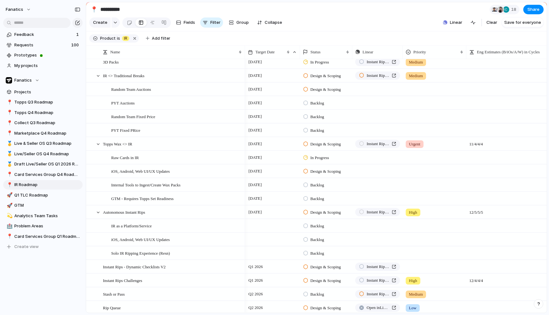
scroll to position [87, 0]
click at [318, 201] on div "Backlog" at bounding box center [314, 198] width 23 height 8
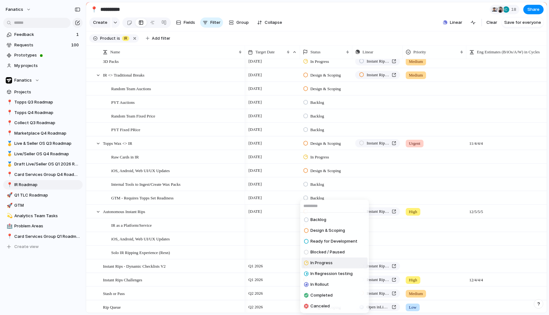
click at [317, 260] on span "In Progress" at bounding box center [321, 263] width 22 height 6
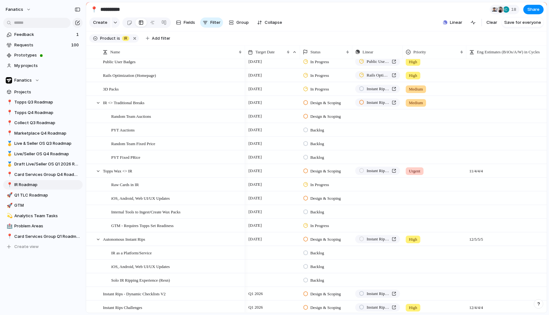
scroll to position [48, 0]
